Goal: Transaction & Acquisition: Book appointment/travel/reservation

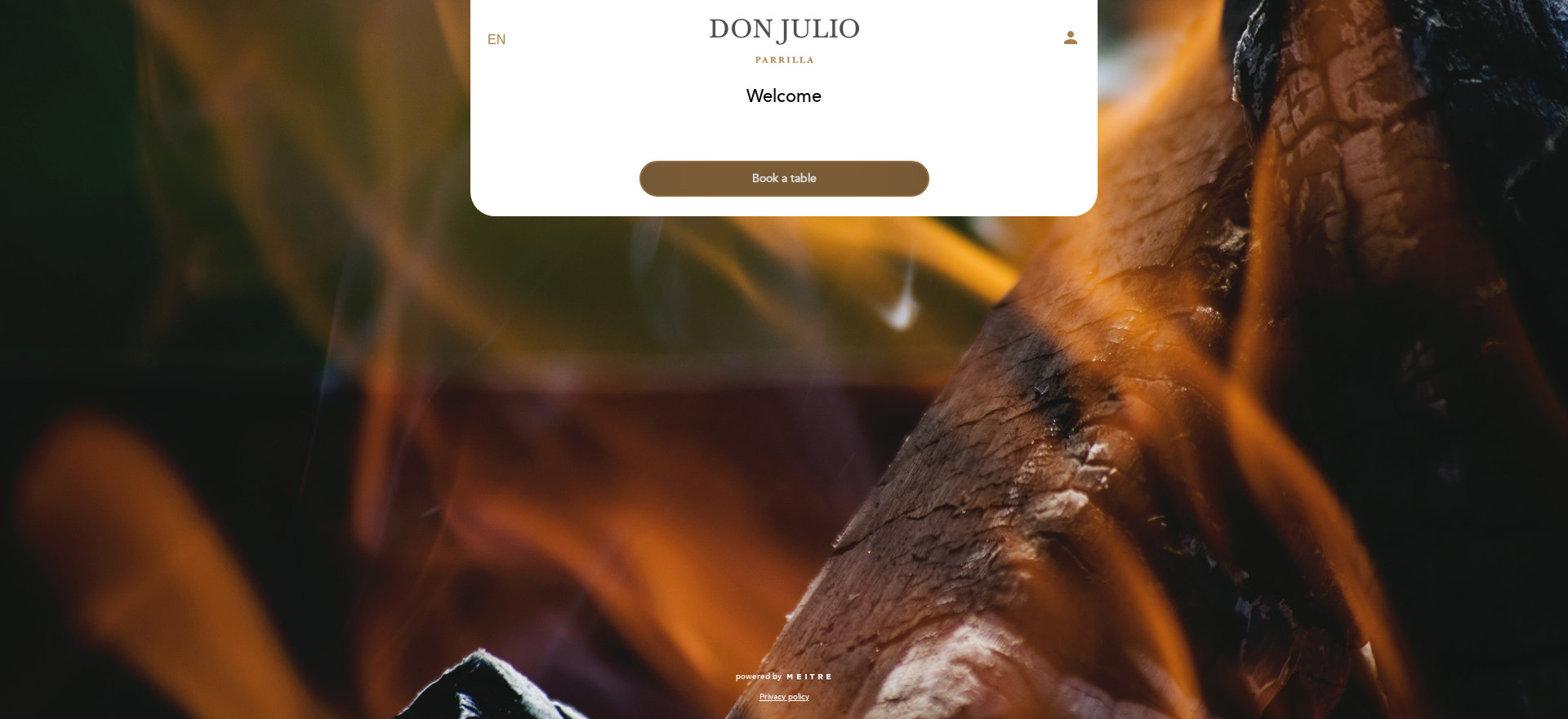
click at [863, 176] on button "Book a table" at bounding box center [785, 179] width 290 height 36
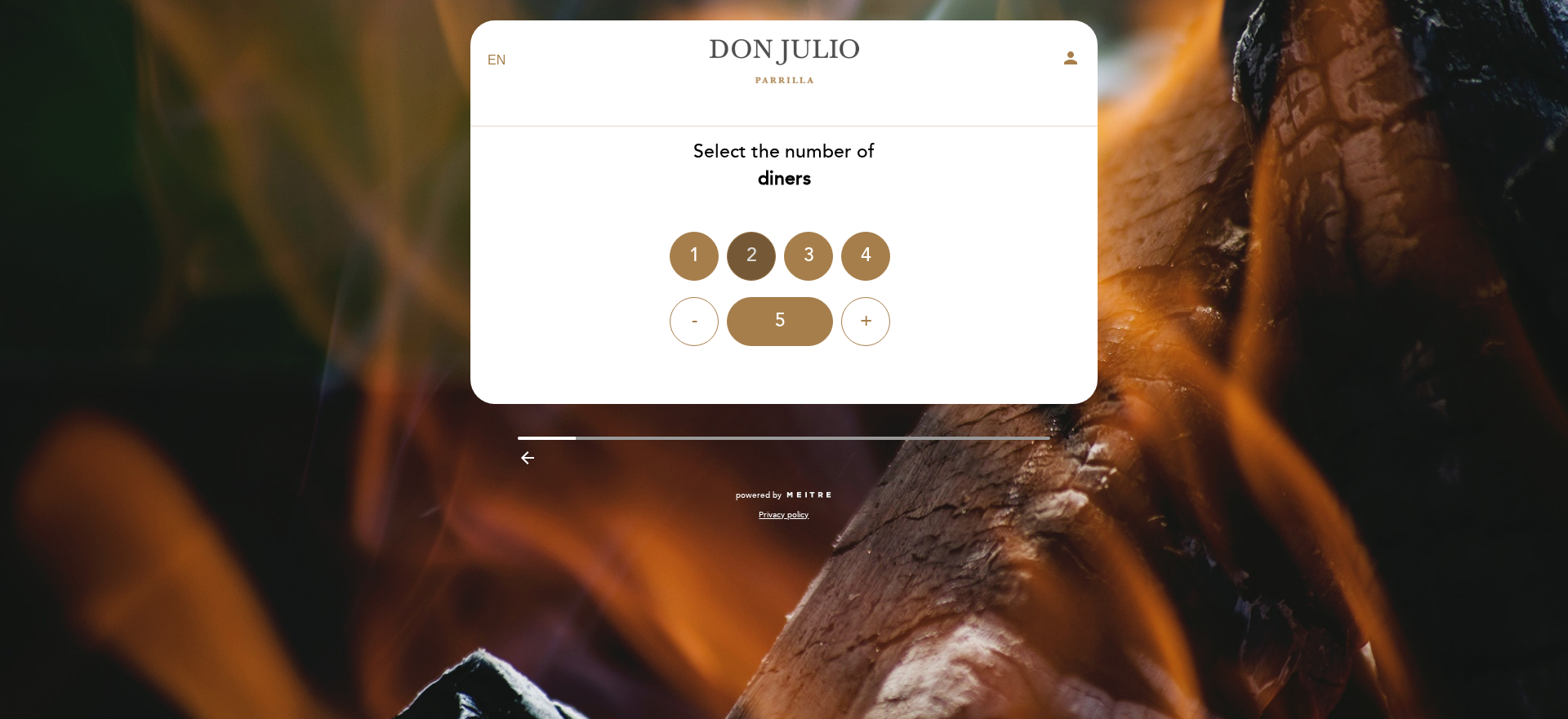
click at [735, 263] on div "2" at bounding box center [751, 257] width 49 height 49
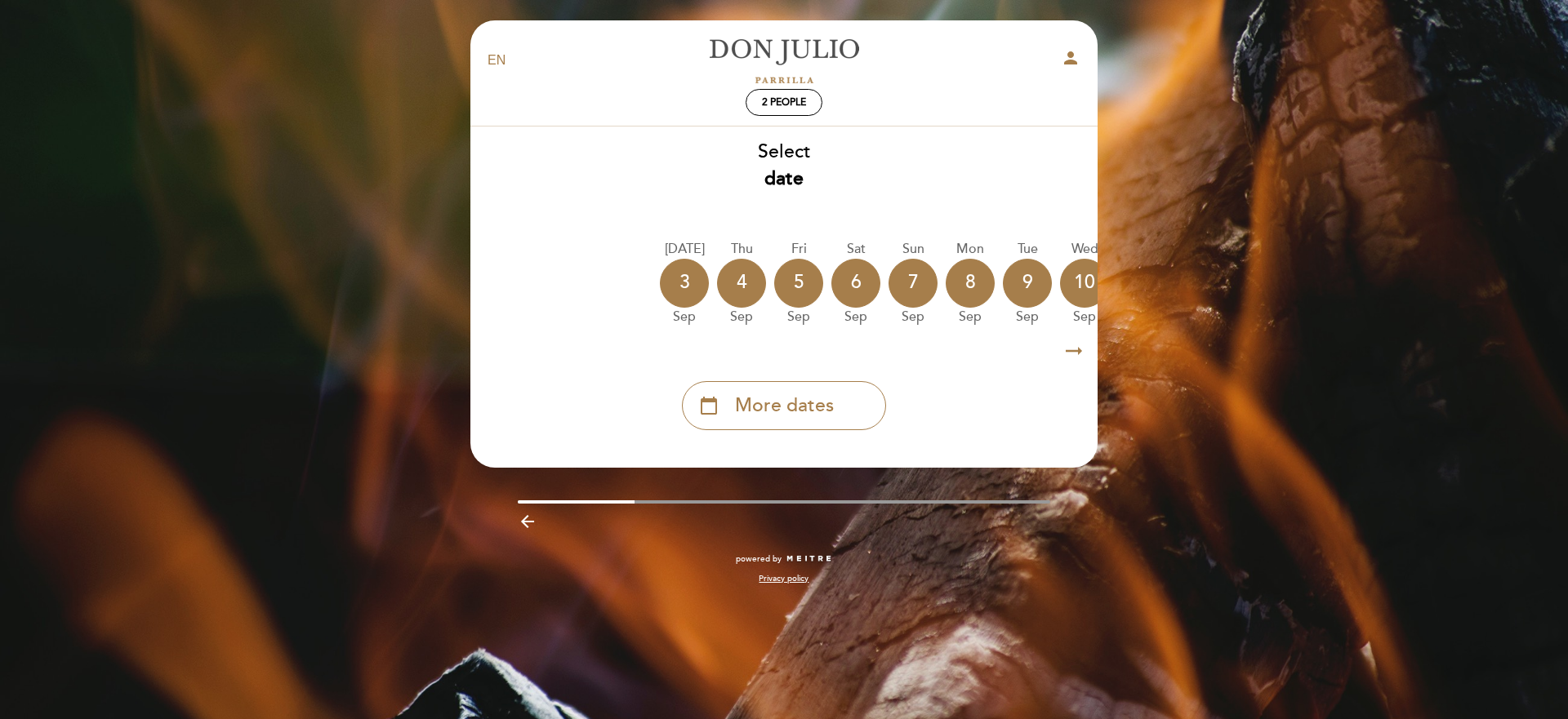
drag, startPoint x: 786, startPoint y: 336, endPoint x: 932, endPoint y: 334, distance: 146.0
click at [932, 334] on div "Select date [DATE] [DATE] [DATE] [DATE] [DATE] [DATE] [DATE] [DATE] [DATE]" at bounding box center [783, 284] width 629 height 291
click at [788, 398] on span "More dates" at bounding box center [784, 405] width 98 height 27
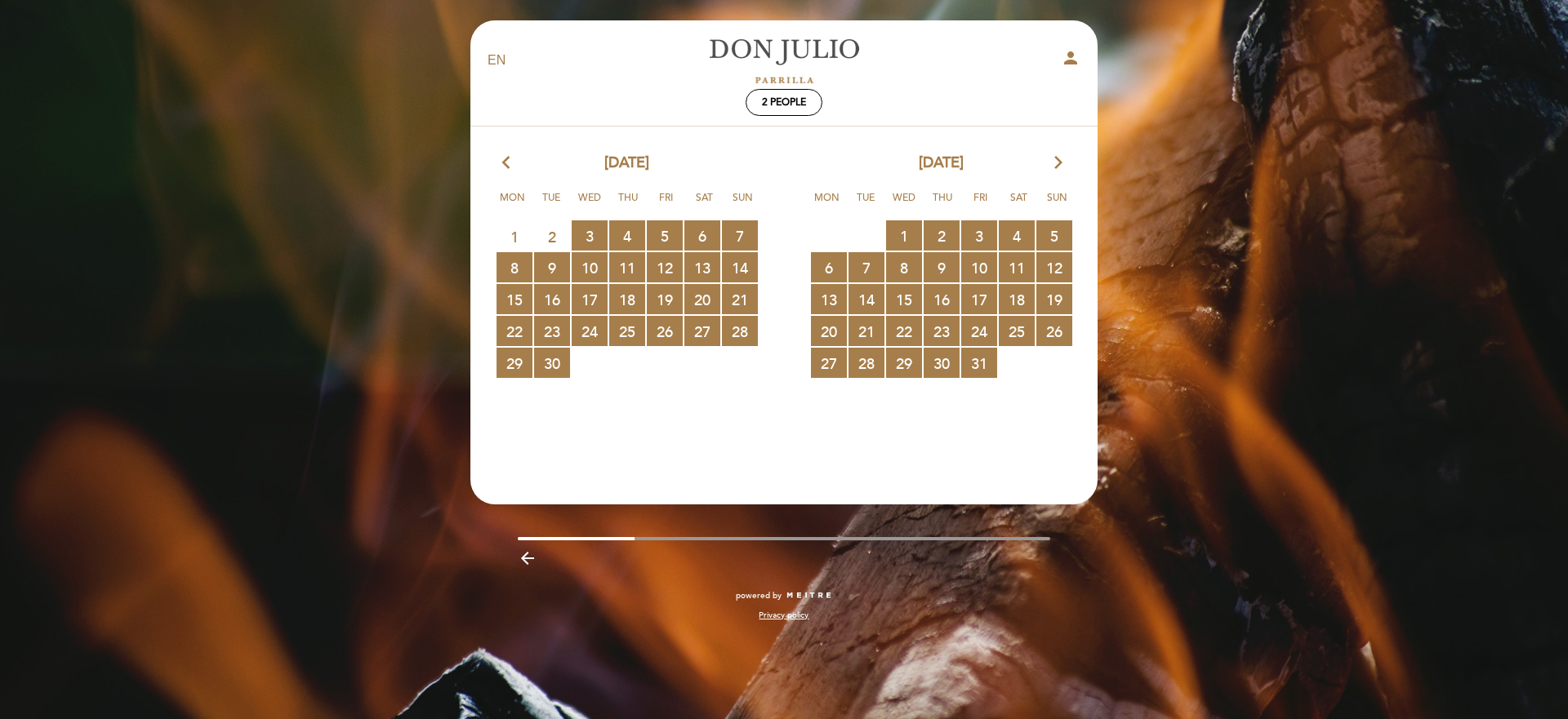
click at [1066, 163] on div "[DATE] arrow_forward_ios" at bounding box center [941, 163] width 315 height 22
click at [1053, 166] on icon "arrow_forward_ios" at bounding box center [1058, 163] width 15 height 22
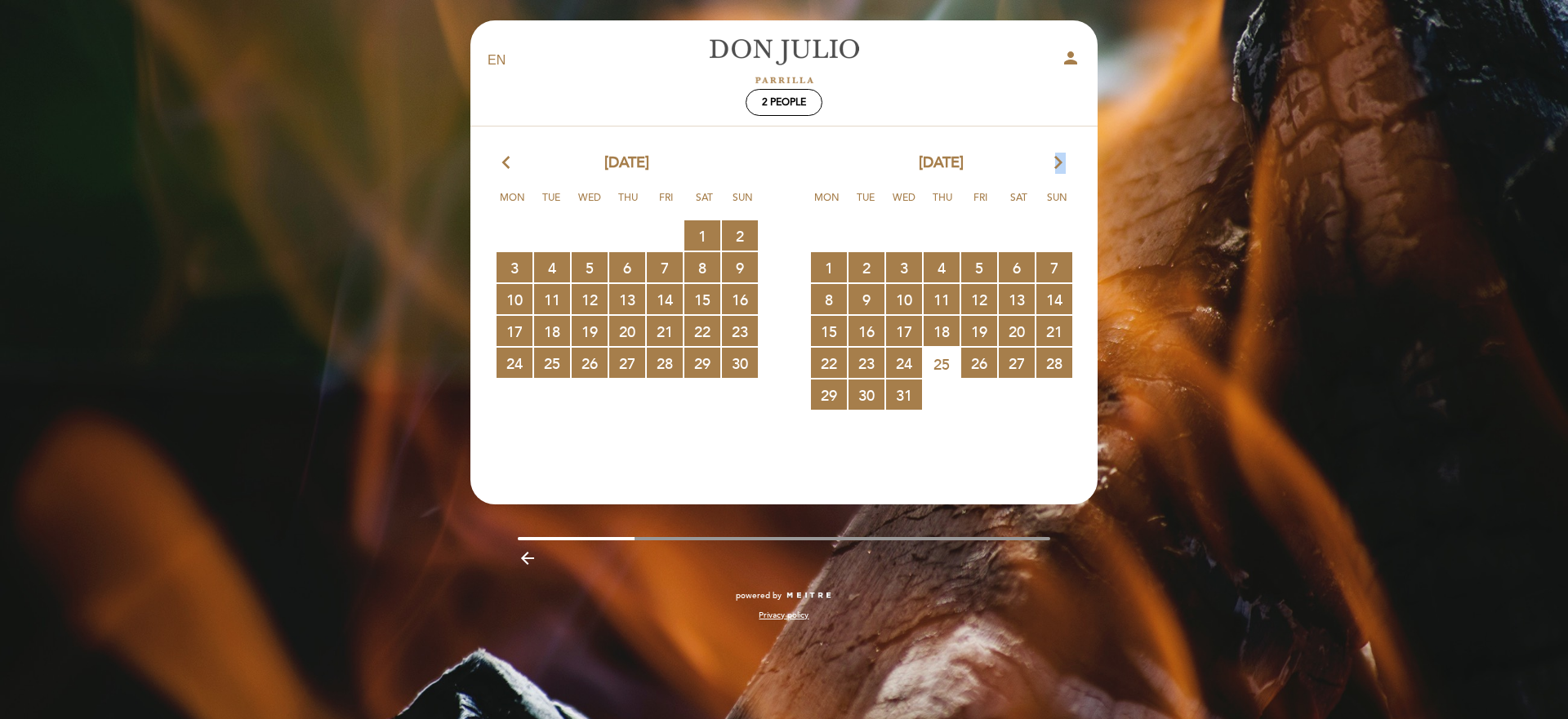
click at [1053, 166] on icon "arrow_forward_ios" at bounding box center [1058, 163] width 15 height 22
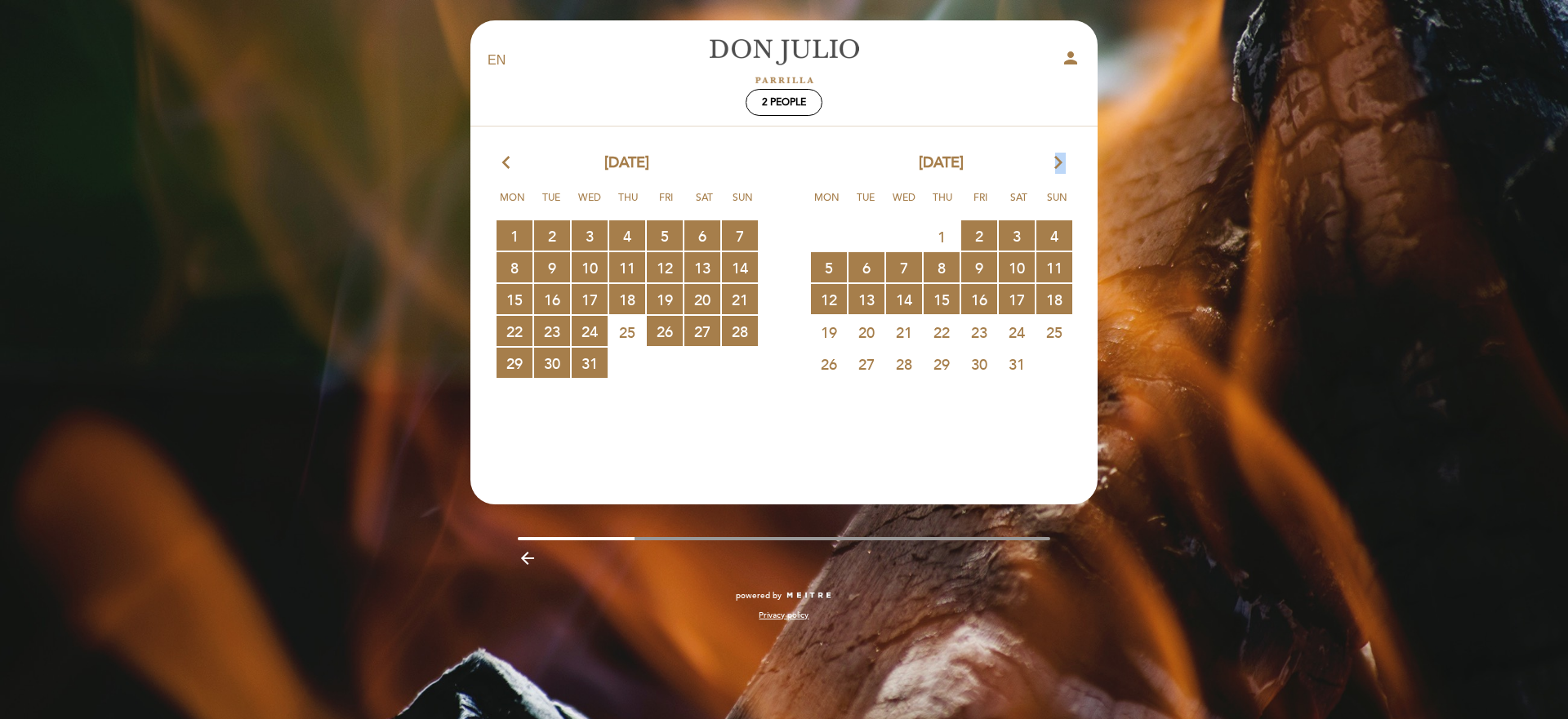
click at [1053, 166] on icon "arrow_forward_ios" at bounding box center [1058, 163] width 15 height 22
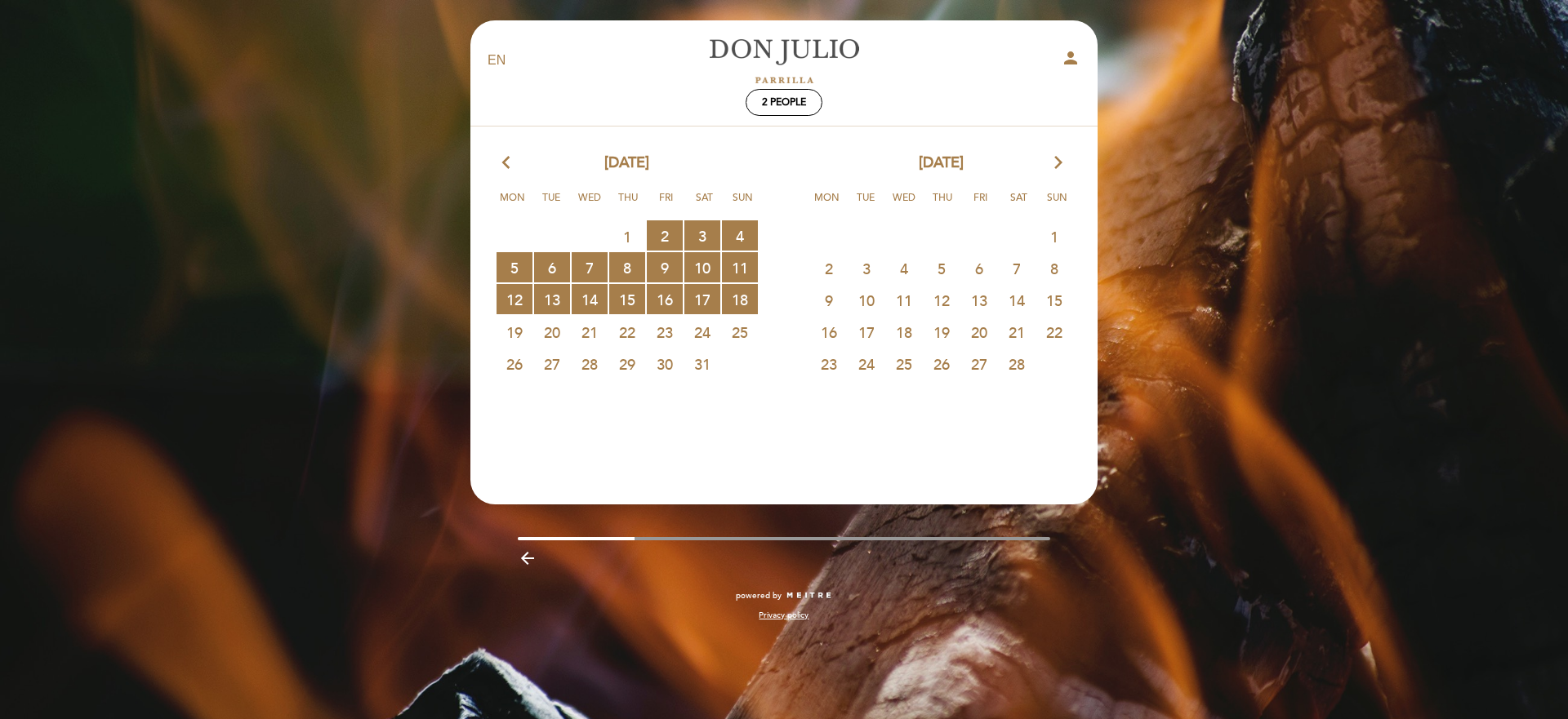
click at [512, 165] on icon "arrow_back_ios" at bounding box center [510, 163] width 15 height 22
